Goal: Task Accomplishment & Management: Manage account settings

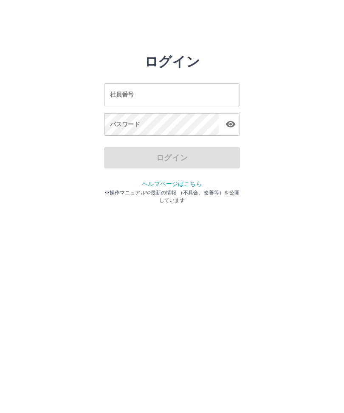
click at [196, 98] on input "社員番号" at bounding box center [172, 94] width 136 height 23
type input "*******"
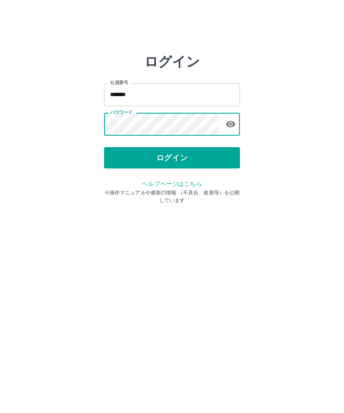
click at [233, 122] on icon "button" at bounding box center [230, 124] width 9 height 6
click at [204, 158] on button "ログイン" at bounding box center [172, 157] width 136 height 21
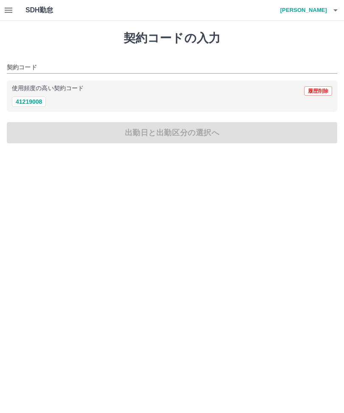
click at [14, 17] on button "button" at bounding box center [8, 10] width 17 height 20
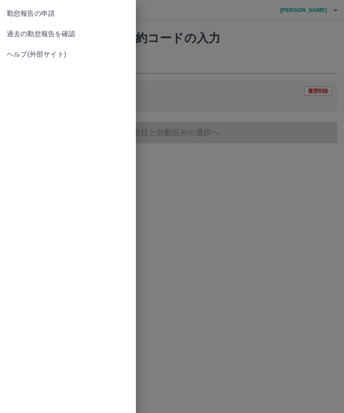
click at [69, 37] on span "過去の勤怠報告を確認" at bounding box center [68, 34] width 122 height 10
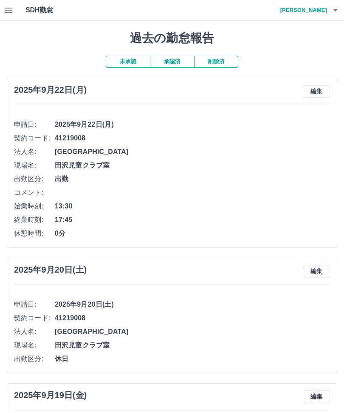
click at [326, 17] on h4 "[PERSON_NAME]" at bounding box center [301, 10] width 51 height 20
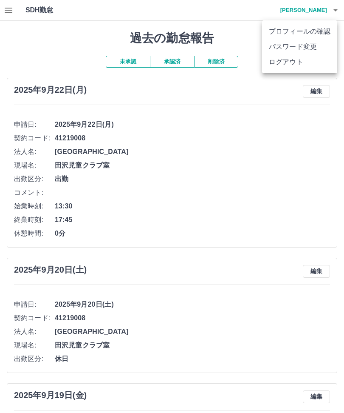
click at [304, 67] on li "ログアウト" at bounding box center [299, 61] width 75 height 15
